Goal: Navigation & Orientation: Understand site structure

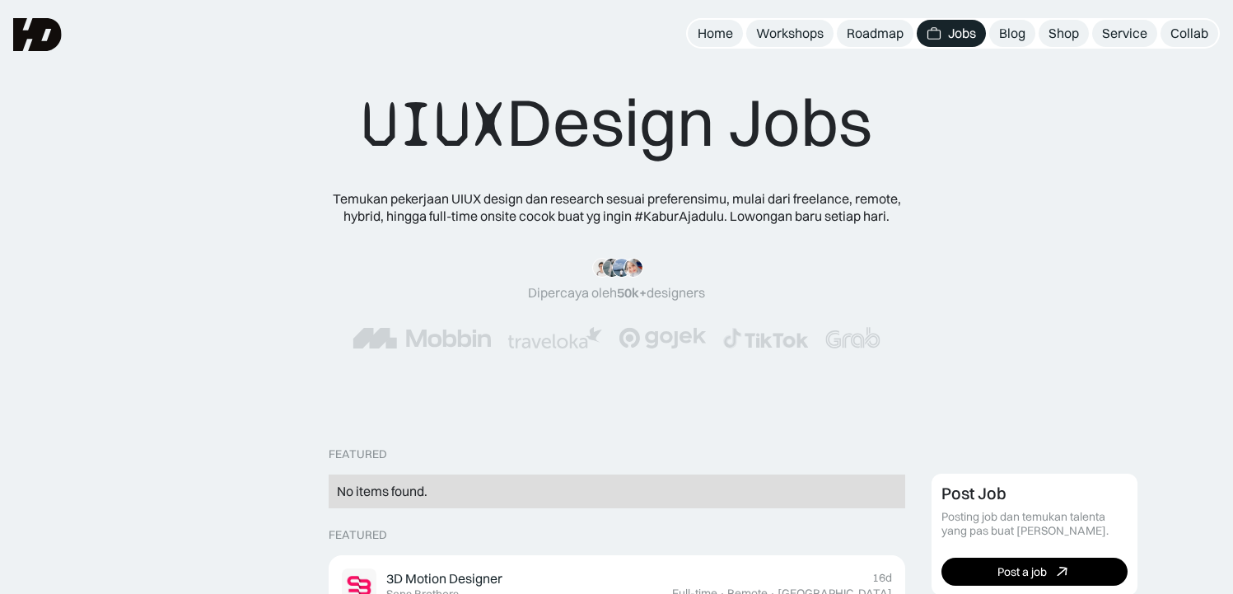
click at [973, 26] on div "Jobs" at bounding box center [962, 33] width 28 height 17
click at [715, 30] on div "Home" at bounding box center [714, 33] width 35 height 17
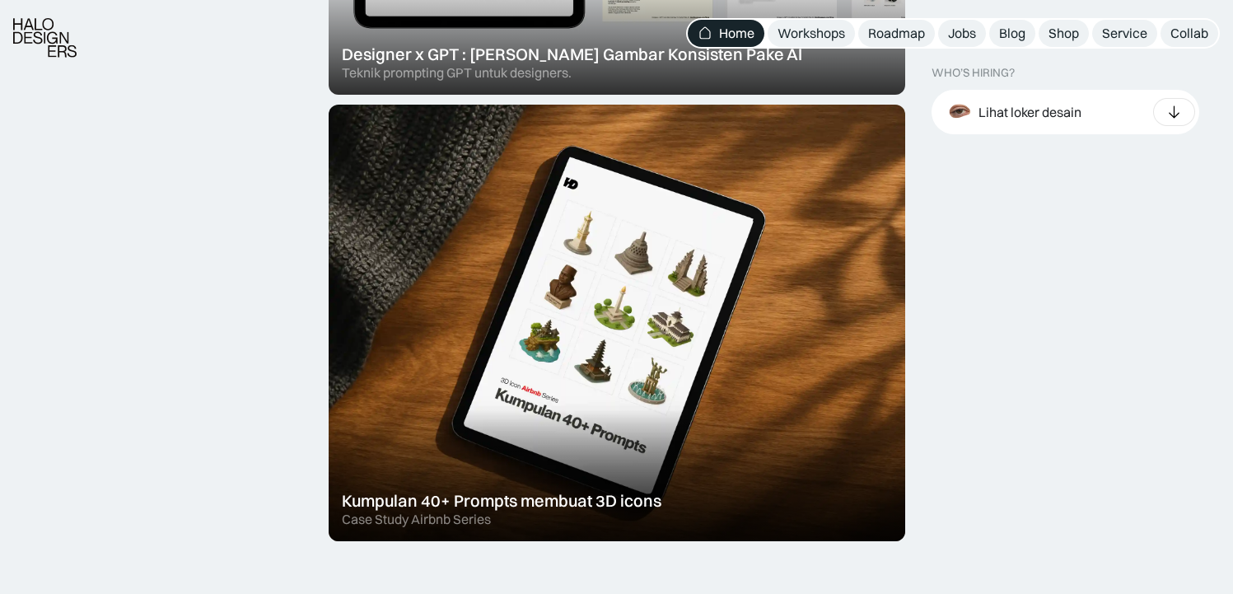
scroll to position [912, 0]
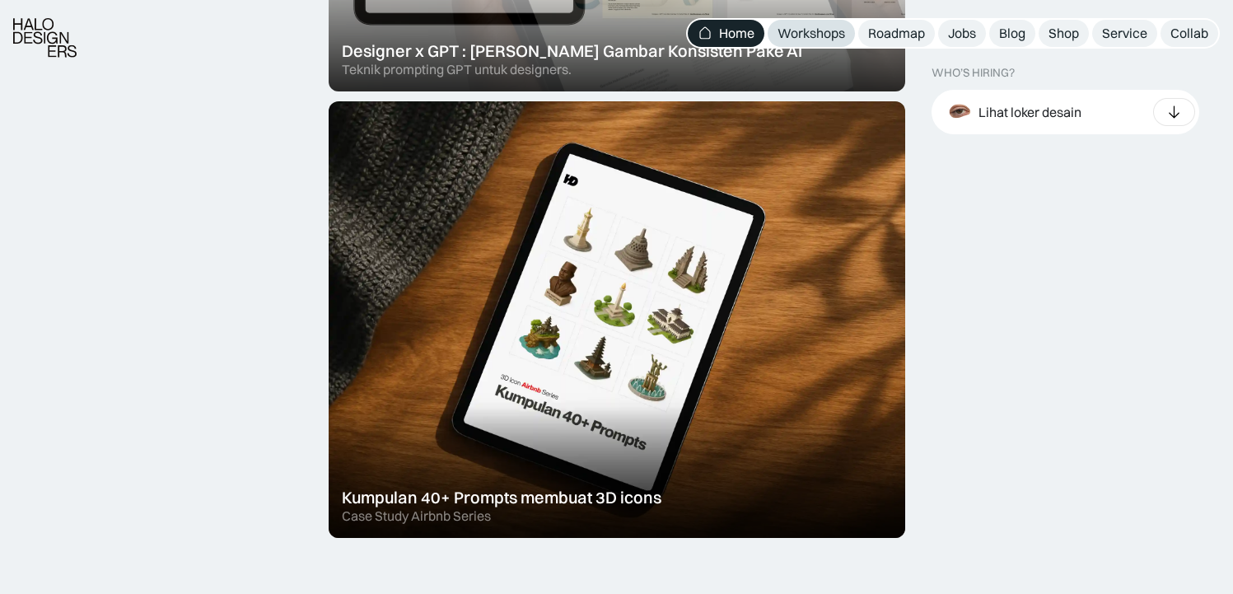
click at [828, 40] on div "Workshops" at bounding box center [811, 33] width 68 height 17
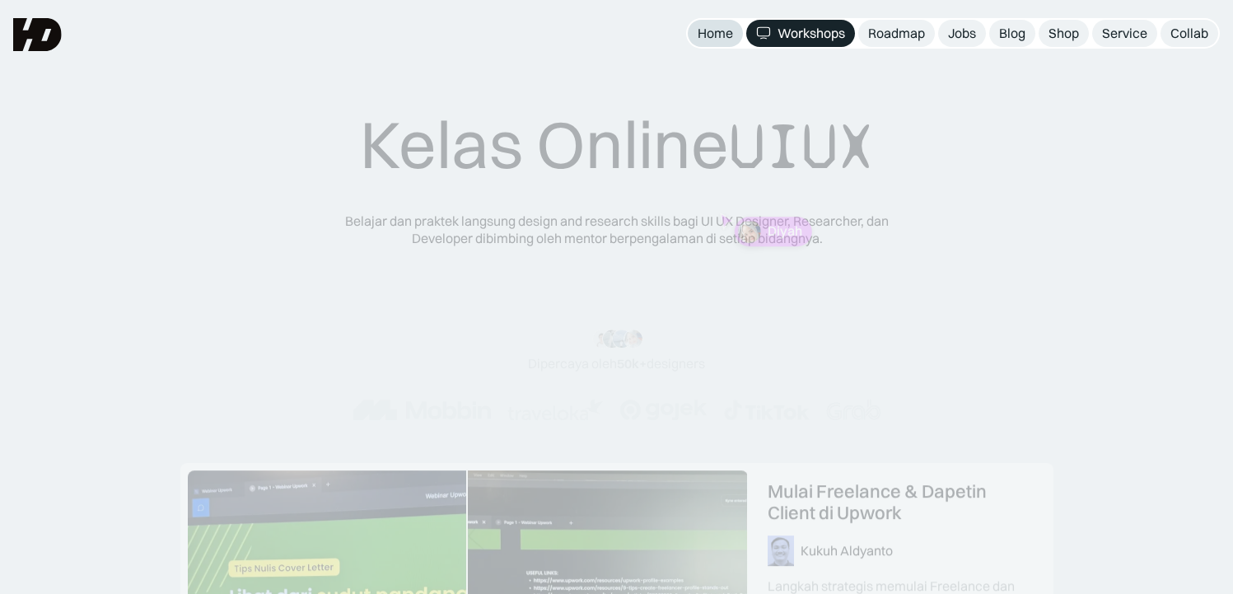
click at [716, 27] on div "Home" at bounding box center [714, 33] width 35 height 17
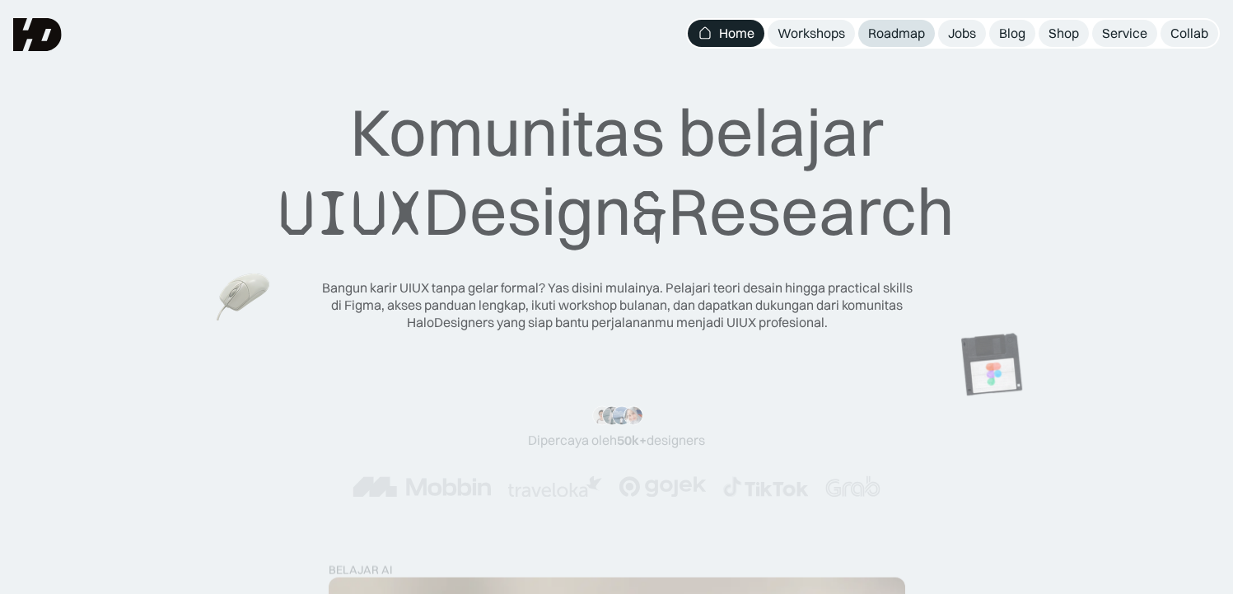
click at [891, 34] on div "Roadmap" at bounding box center [896, 33] width 57 height 17
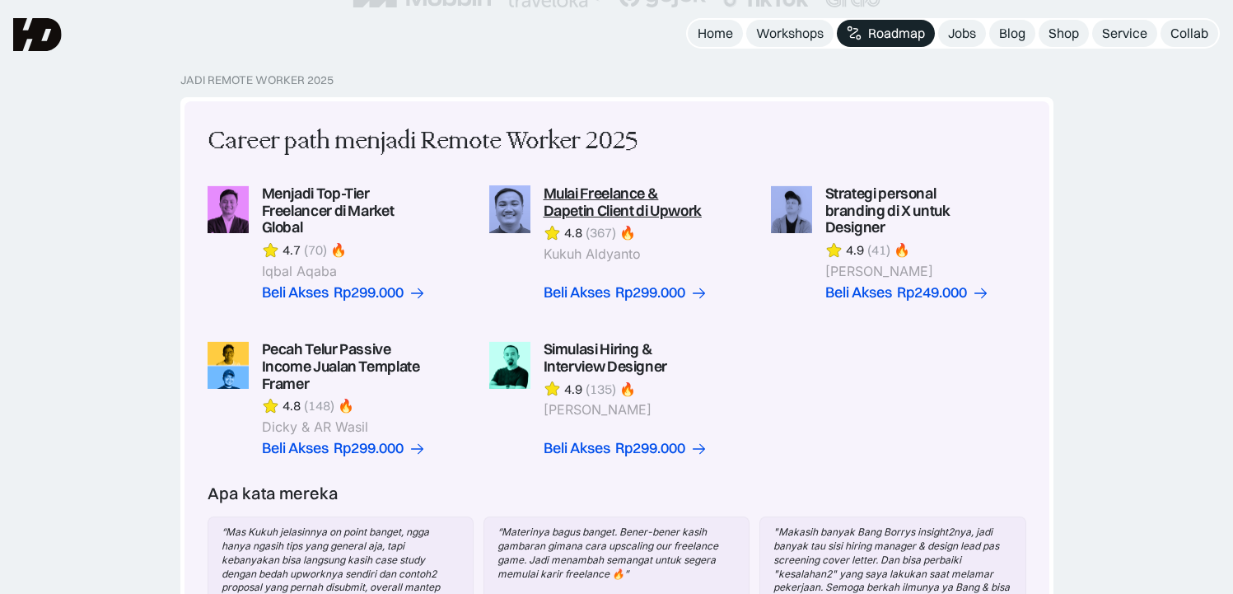
scroll to position [366, 0]
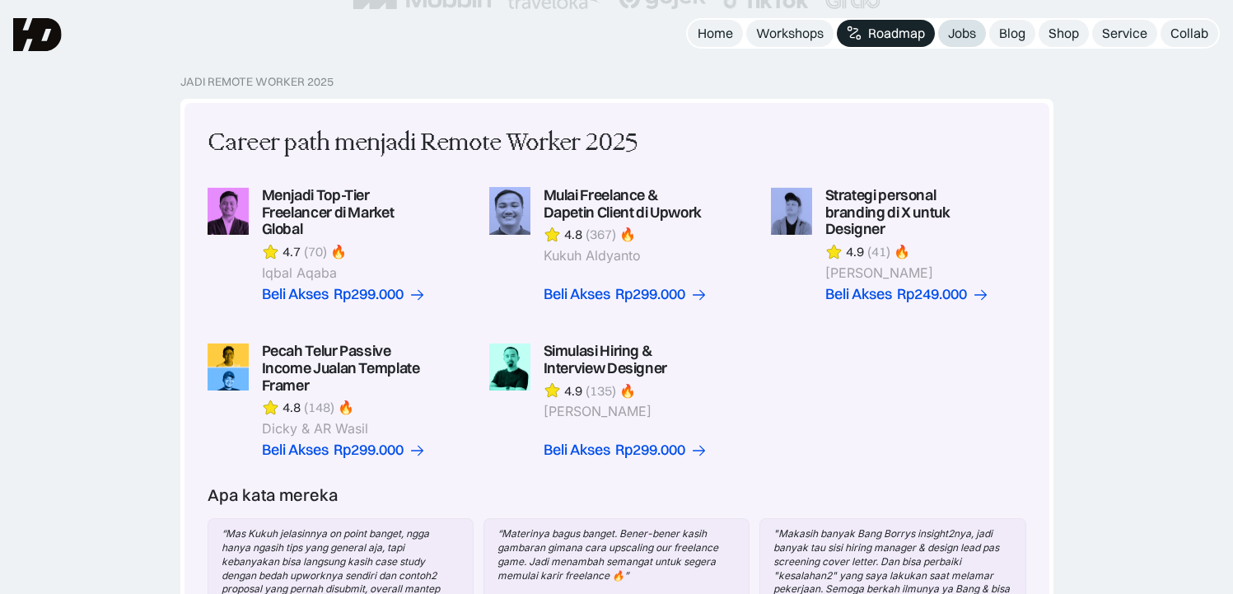
click at [960, 31] on div "Jobs" at bounding box center [962, 33] width 28 height 17
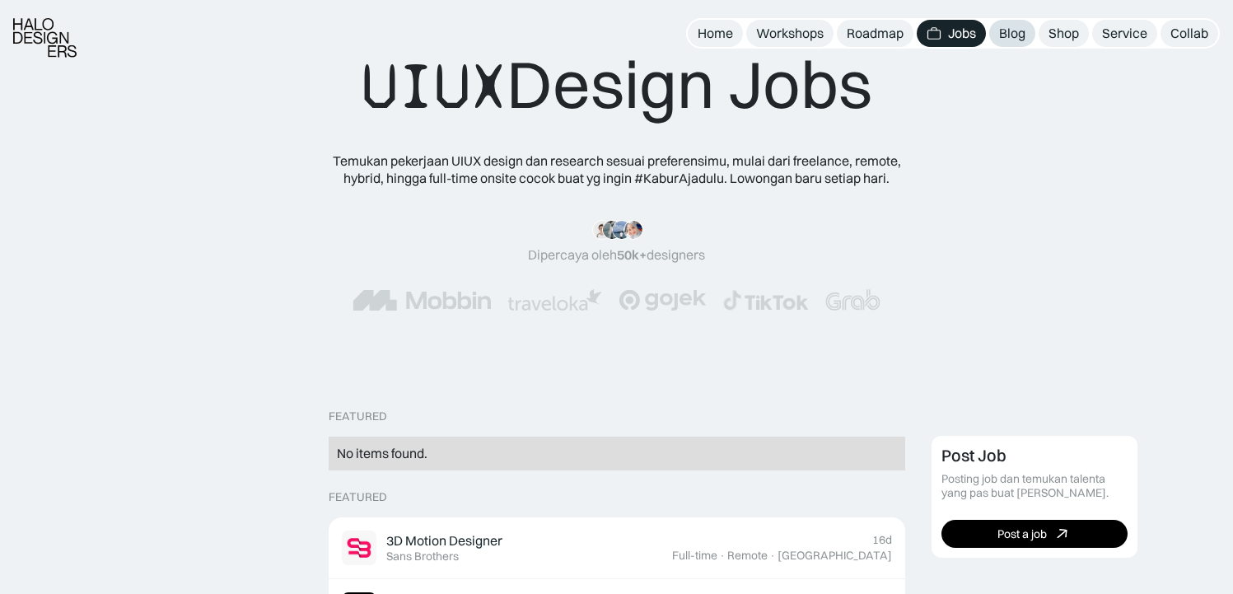
scroll to position [46, 0]
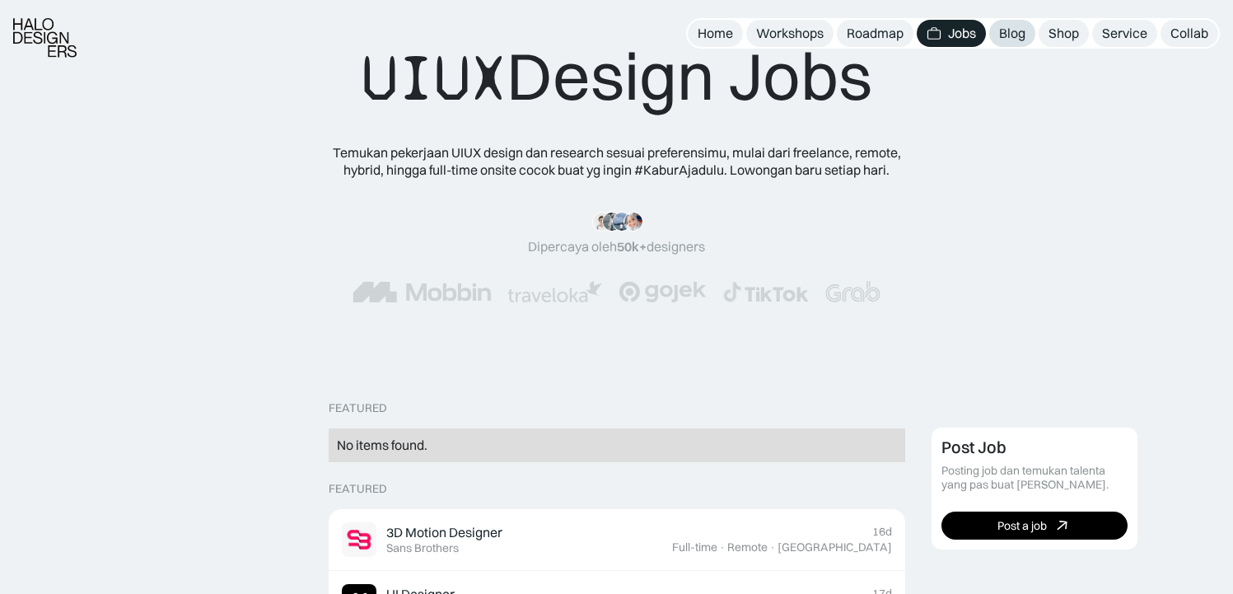
click at [1010, 38] on div "Blog" at bounding box center [1012, 33] width 26 height 17
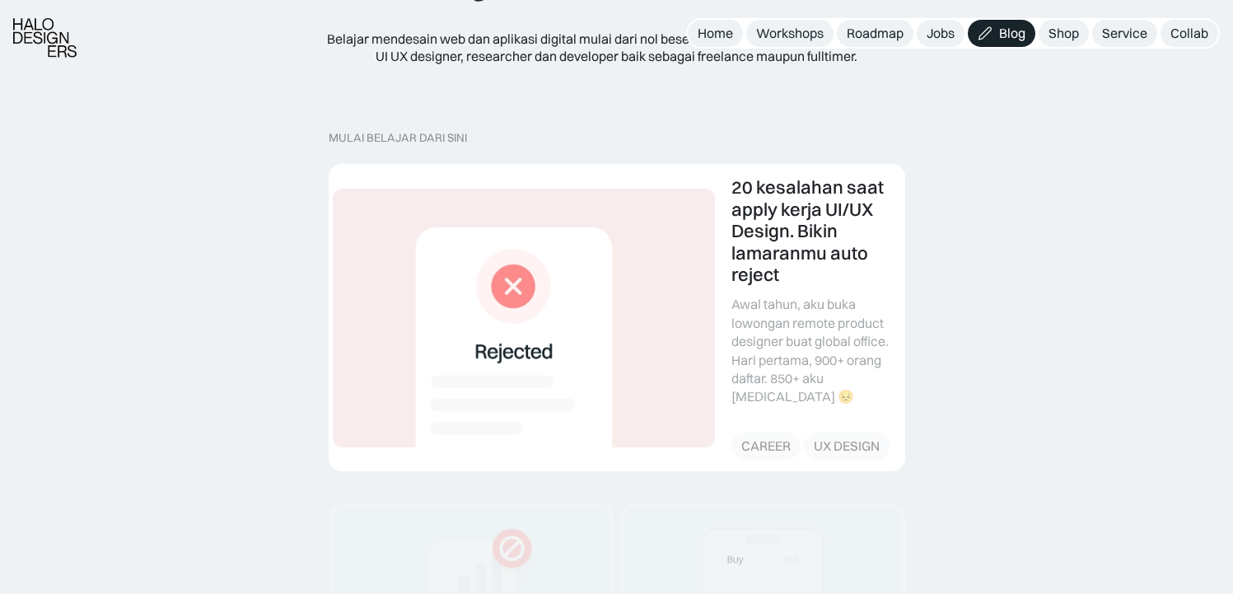
scroll to position [189, 0]
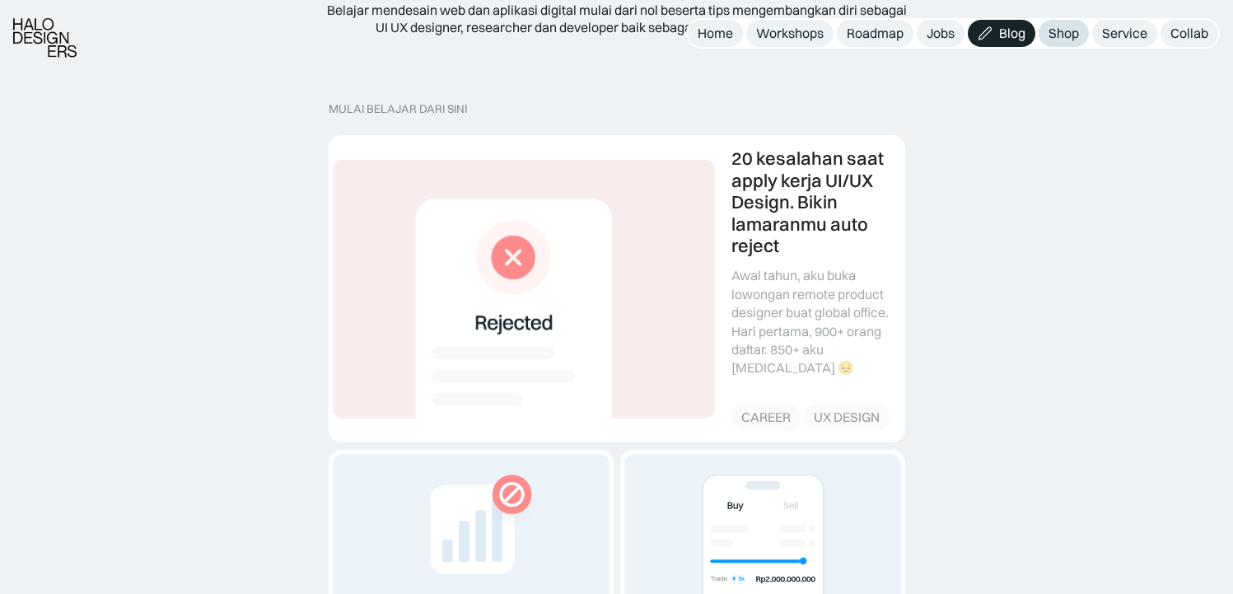
click at [1069, 37] on div "Shop" at bounding box center [1063, 33] width 30 height 17
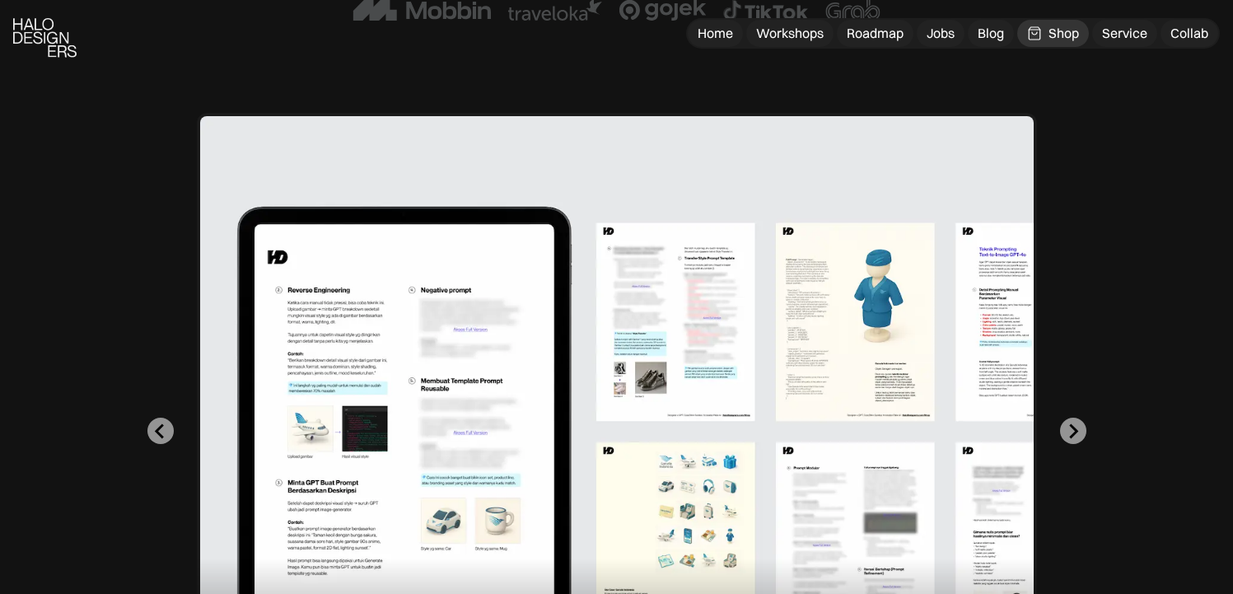
scroll to position [399, 0]
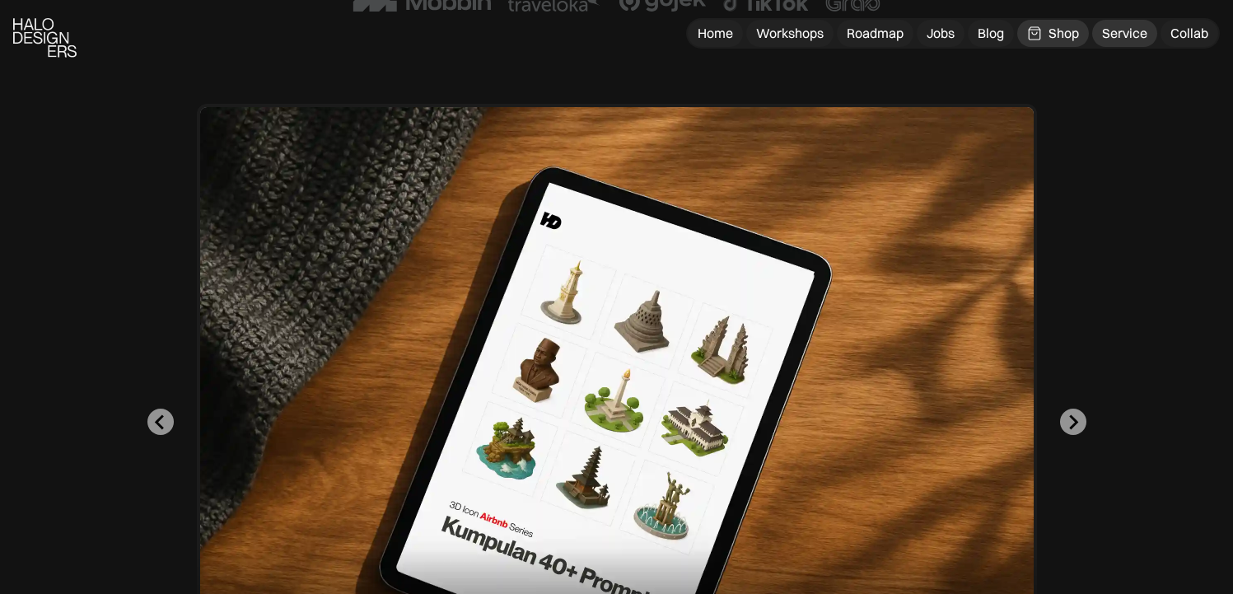
click at [1107, 28] on div "Service" at bounding box center [1124, 33] width 45 height 17
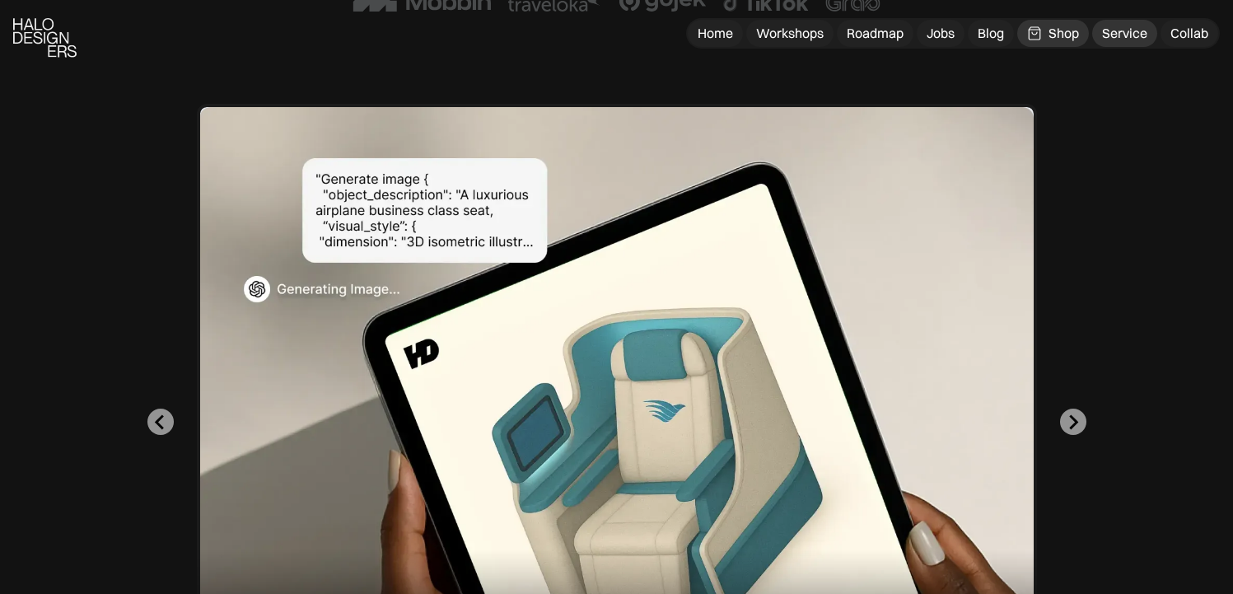
click at [1117, 27] on div "Service" at bounding box center [1124, 33] width 45 height 17
click at [1191, 31] on div "Collab" at bounding box center [1189, 33] width 38 height 17
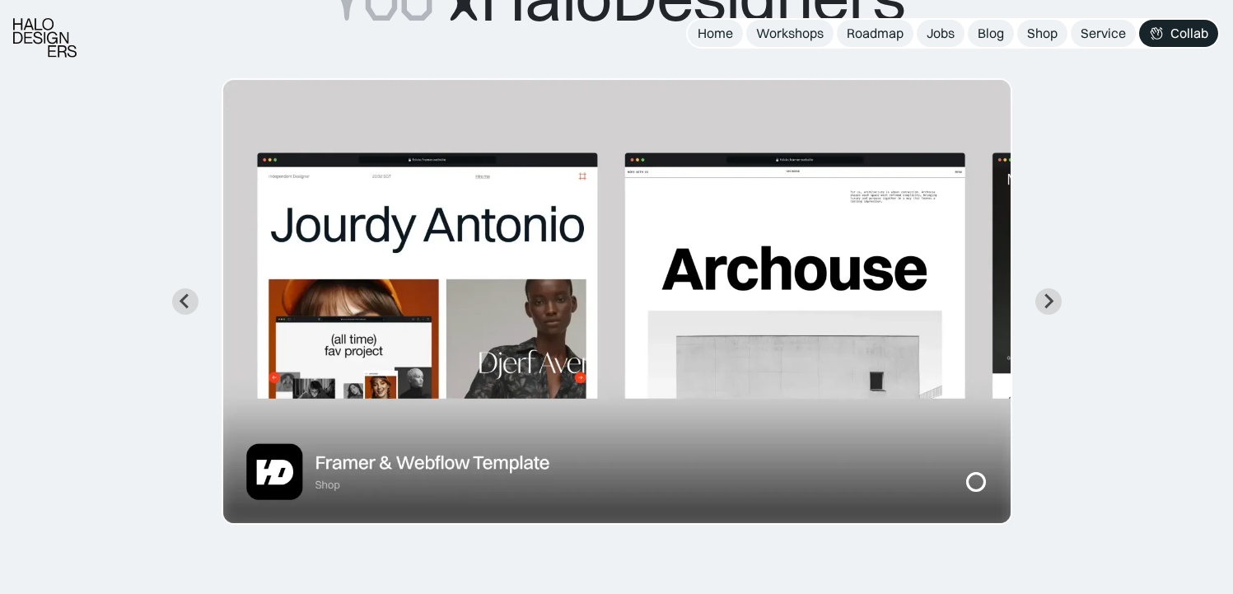
scroll to position [218, 0]
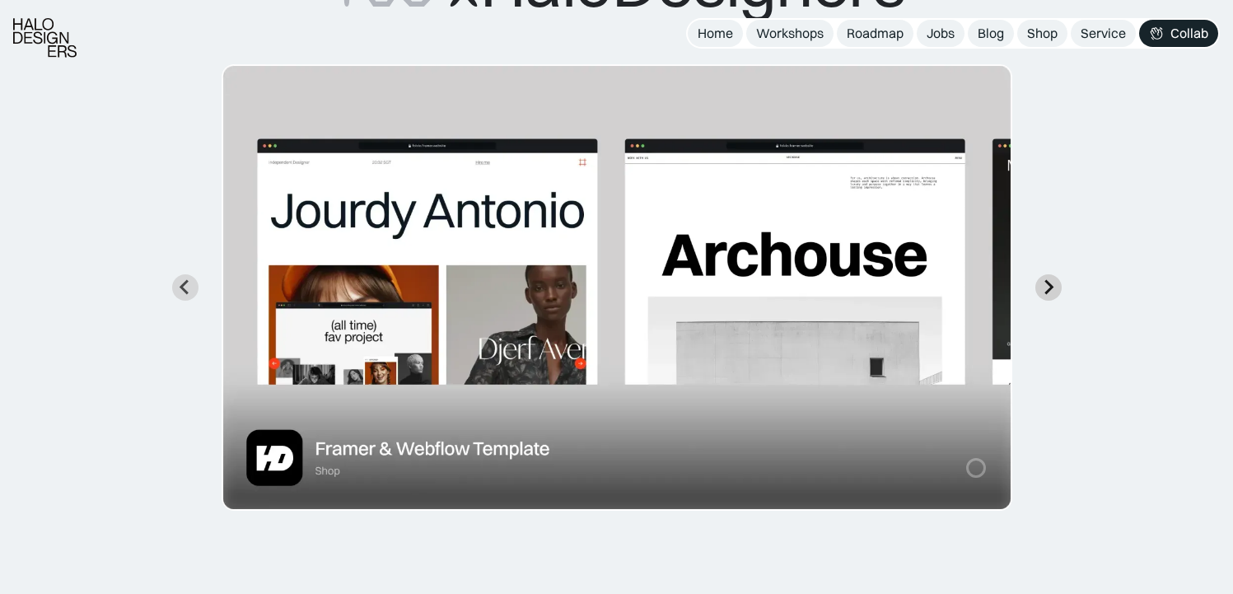
click at [1045, 292] on icon "Next slide" at bounding box center [1048, 287] width 9 height 15
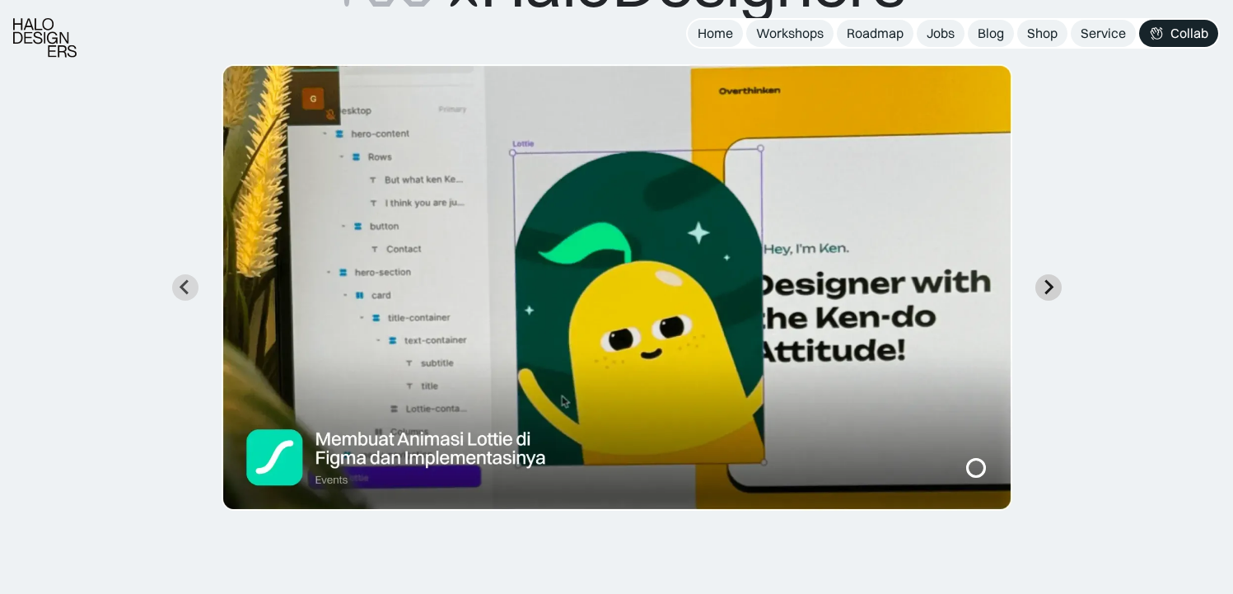
click at [1045, 292] on icon "Next slide" at bounding box center [1048, 287] width 9 height 15
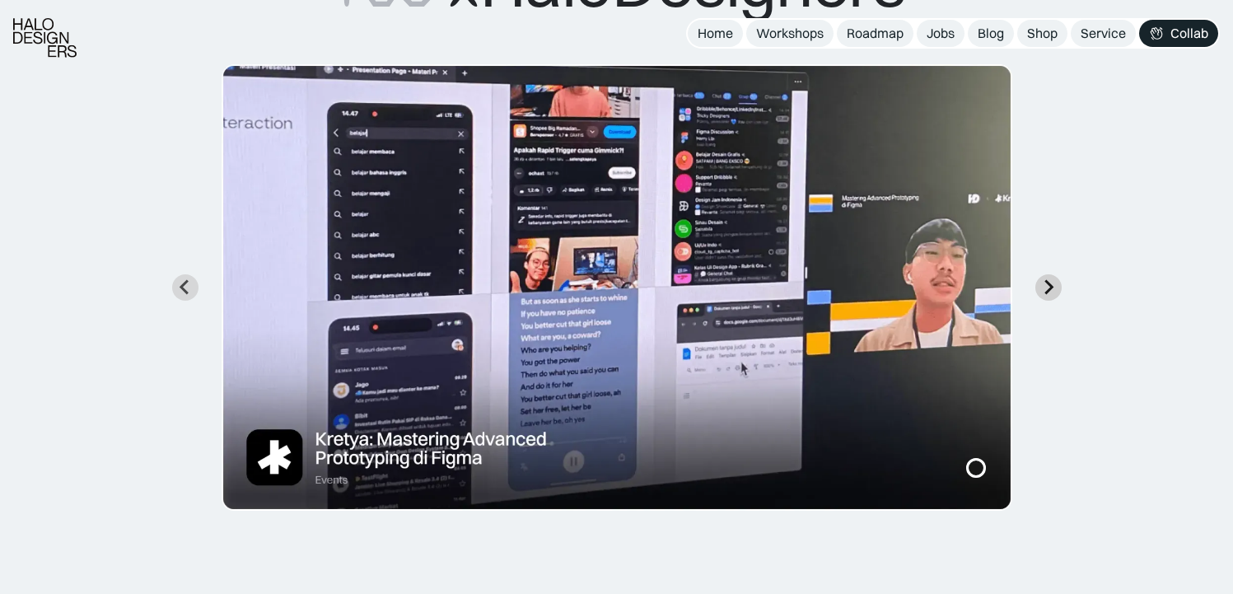
click at [1056, 285] on button "Next slide" at bounding box center [1048, 287] width 26 height 26
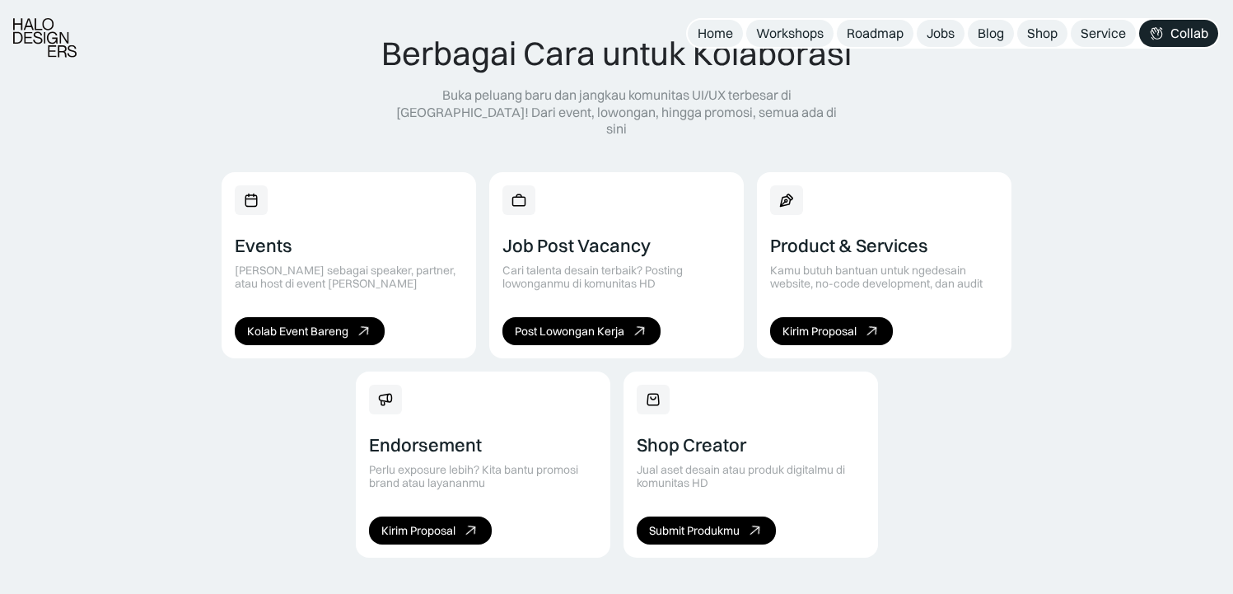
scroll to position [989, 0]
